Goal: Task Accomplishment & Management: Manage account settings

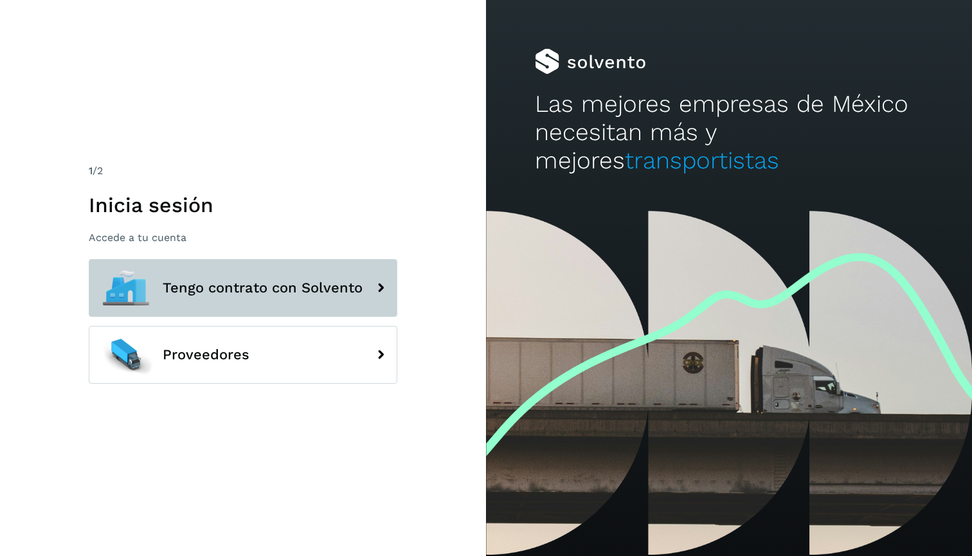
click at [240, 268] on button "Tengo contrato con Solvento" at bounding box center [243, 288] width 309 height 58
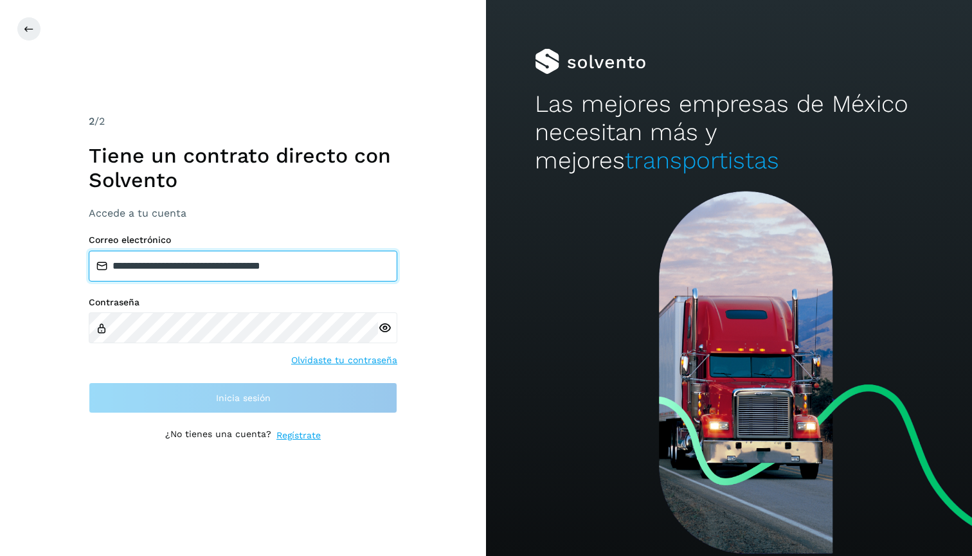
type input "**********"
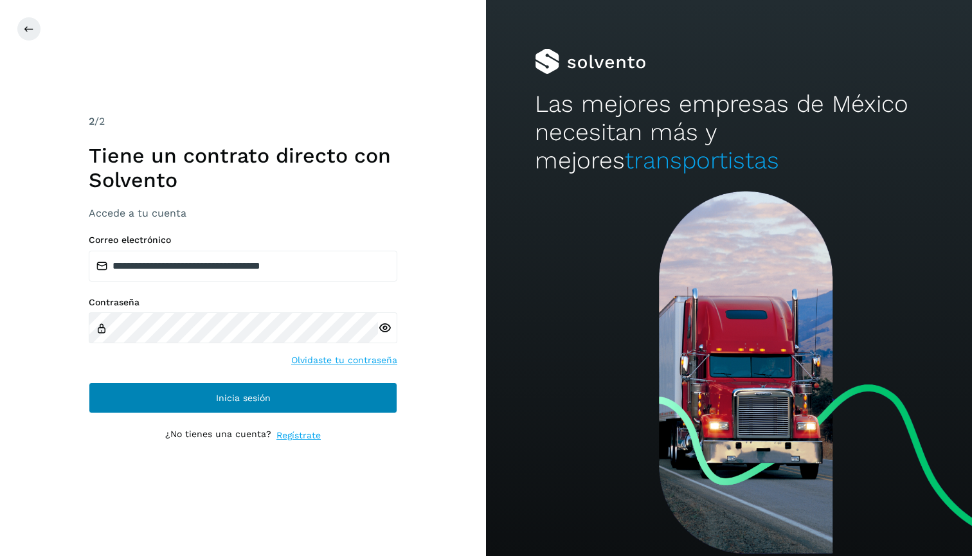
click at [318, 390] on button "Inicia sesión" at bounding box center [243, 398] width 309 height 31
click at [332, 400] on button "Inicia sesión" at bounding box center [243, 398] width 309 height 31
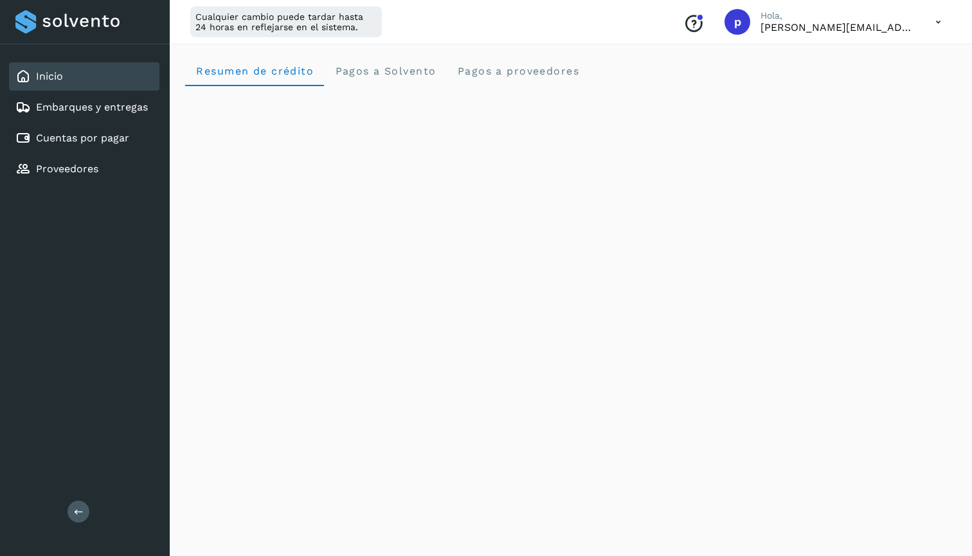
click at [936, 19] on icon at bounding box center [938, 22] width 26 height 26
click at [890, 74] on div "Cerrar sesión" at bounding box center [874, 83] width 153 height 24
